Goal: Information Seeking & Learning: Learn about a topic

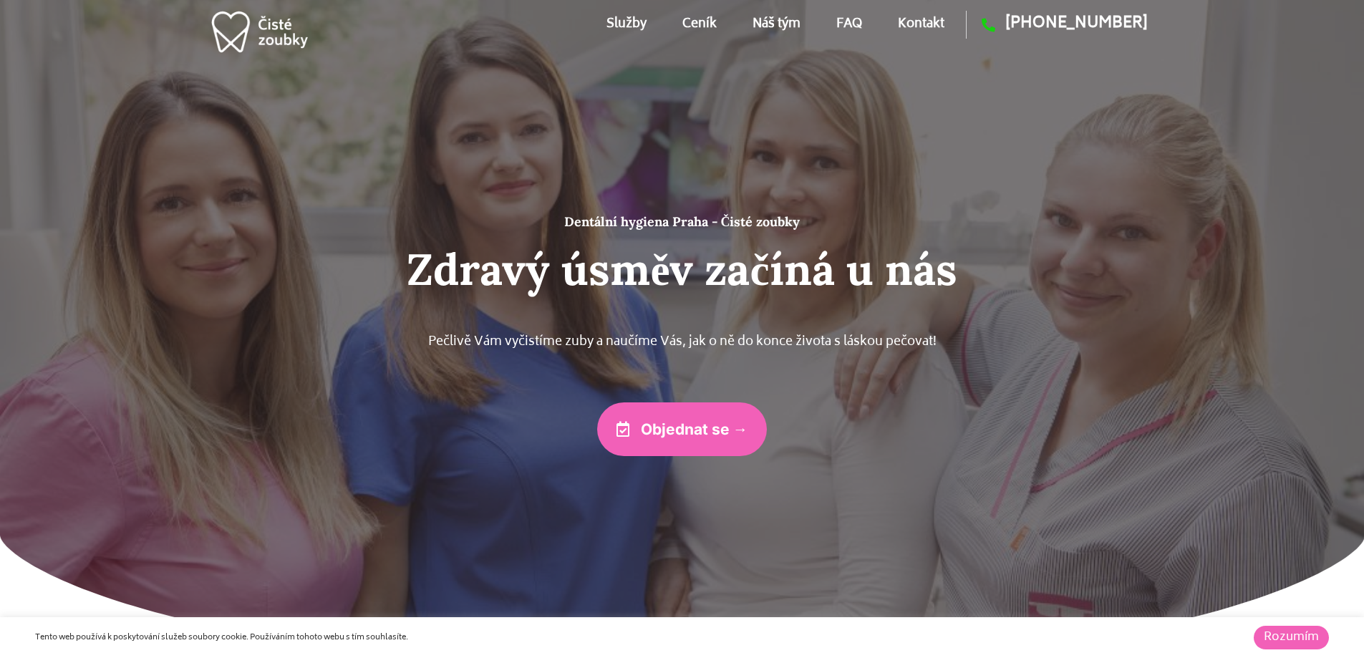
click at [791, 277] on h2 "Zdravý úsměv začíná u nás" at bounding box center [682, 269] width 859 height 52
click at [809, 333] on p "Pečlivě Vám vyčistíme zuby a naučíme Vás, jak o ně do konce života s láskou peč…" at bounding box center [682, 343] width 859 height 23
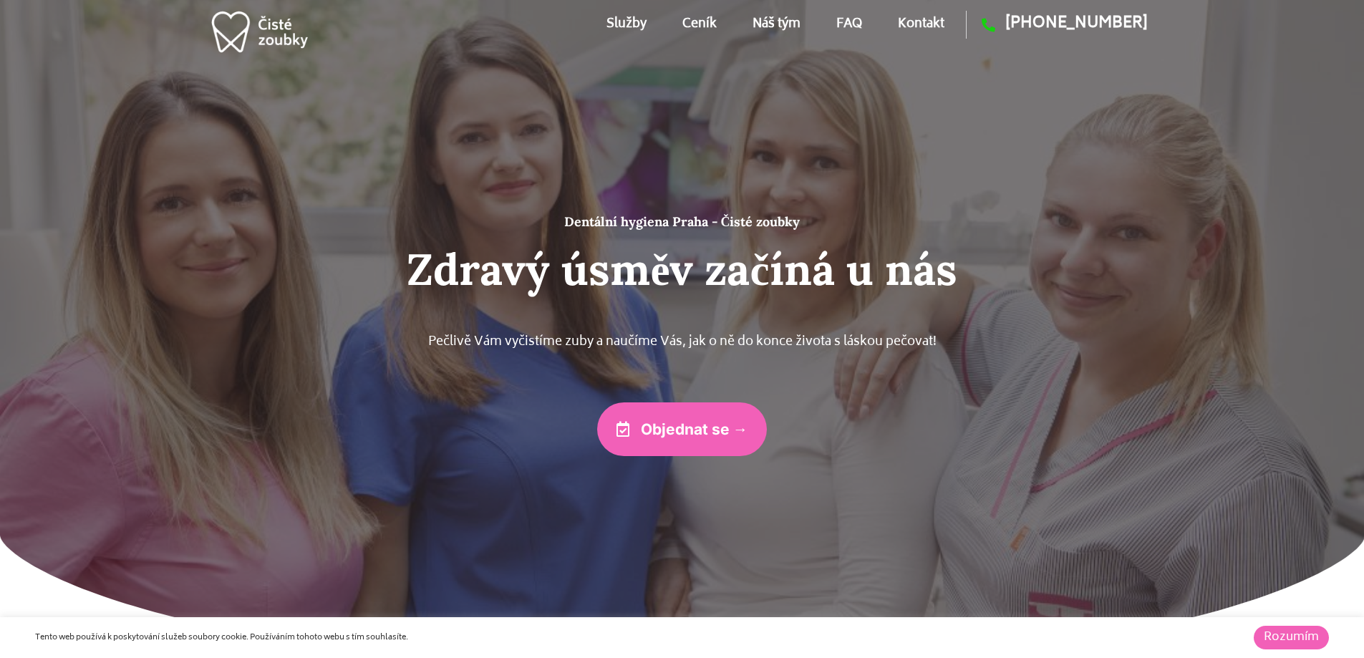
drag, startPoint x: 809, startPoint y: 333, endPoint x: 792, endPoint y: 212, distance: 122.1
click at [792, 212] on section "Dentální hygiena Praha - Čisté zoubky Zdravý úsměv začíná u nás Pečlivě Vám vyč…" at bounding box center [682, 335] width 1364 height 672
click at [792, 212] on div at bounding box center [682, 335] width 1364 height 672
drag, startPoint x: 792, startPoint y: 212, endPoint x: 850, endPoint y: 394, distance: 190.9
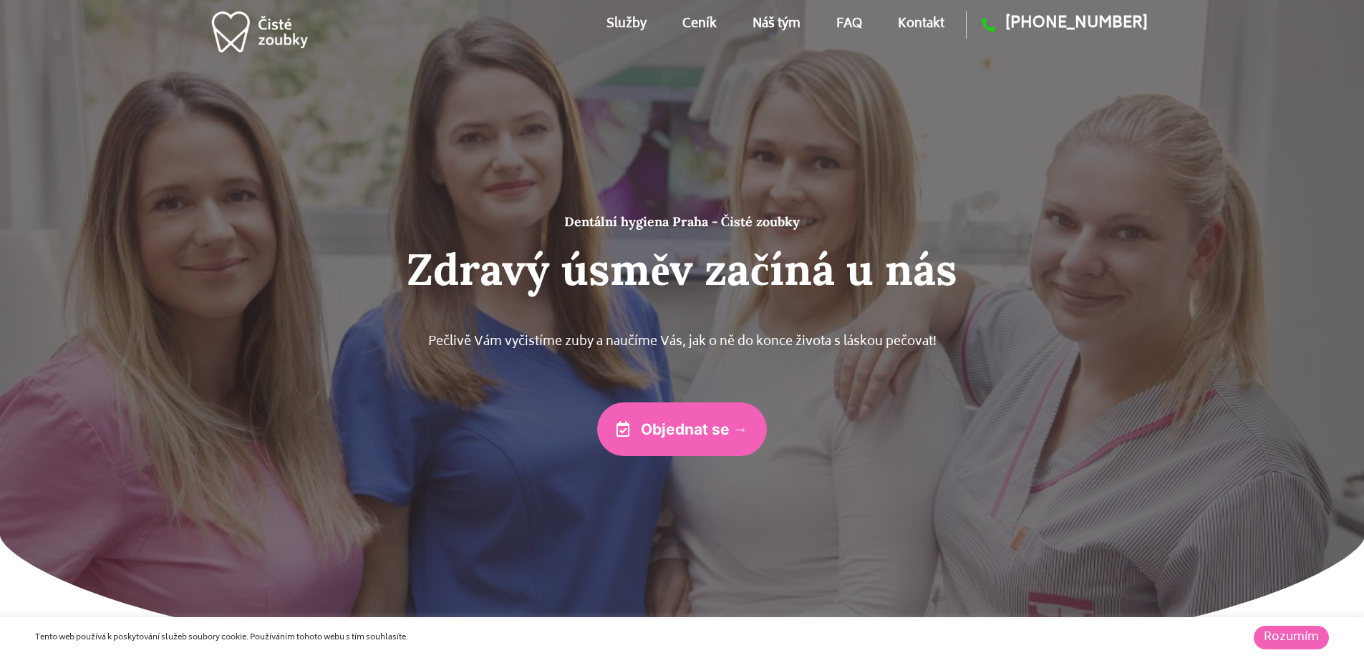
click at [850, 394] on section "Dentální hygiena Praha - Čisté zoubky Zdravý úsměv začíná u nás Pečlivě Vám vyč…" at bounding box center [682, 335] width 1364 height 672
click at [850, 394] on div "Dentální hygiena Praha - Čisté zoubky Zdravý úsměv začíná u nás Pečlivě Vám vyč…" at bounding box center [682, 335] width 859 height 242
